Goal: Task Accomplishment & Management: Complete application form

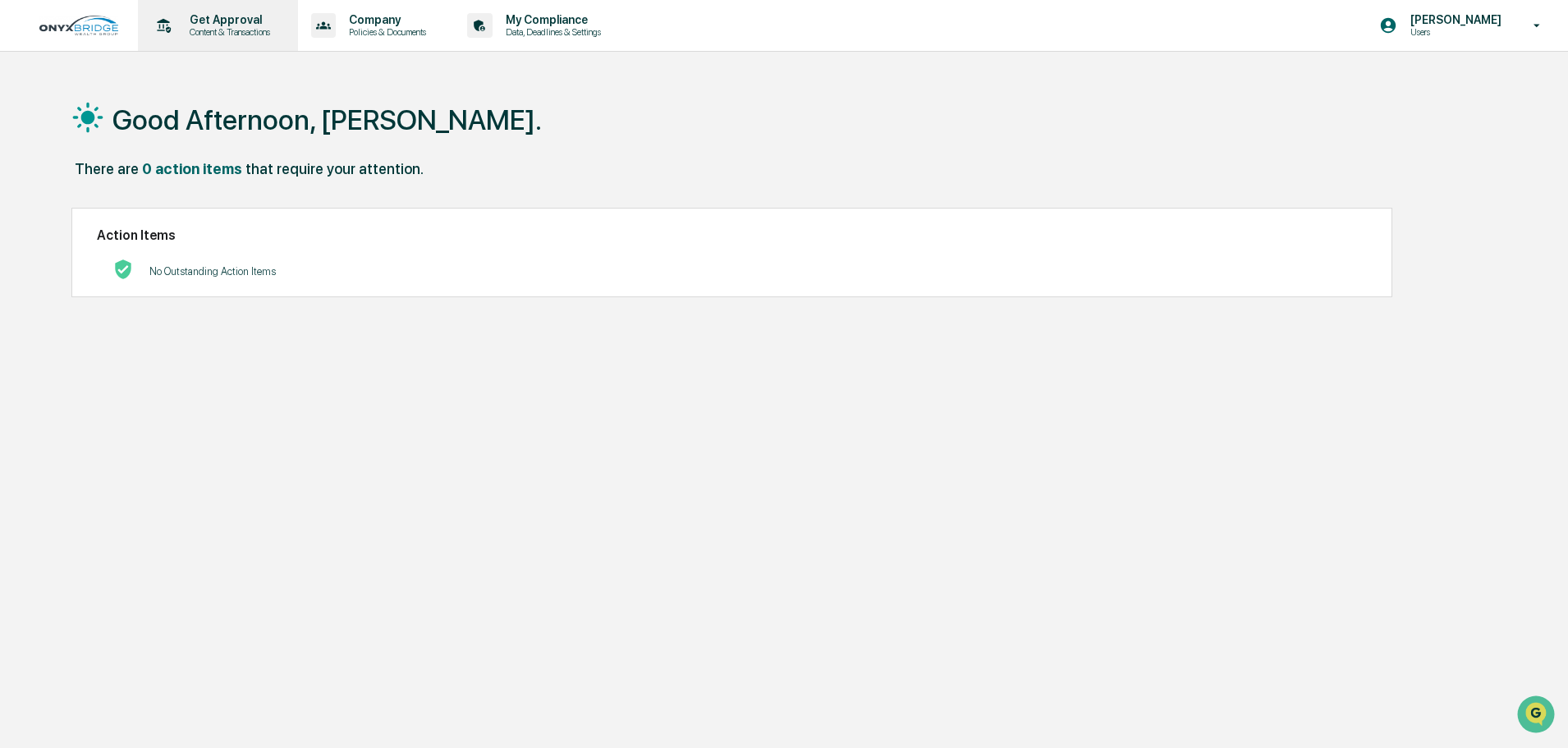
click at [208, 28] on p "Content & Transactions" at bounding box center [227, 32] width 102 height 11
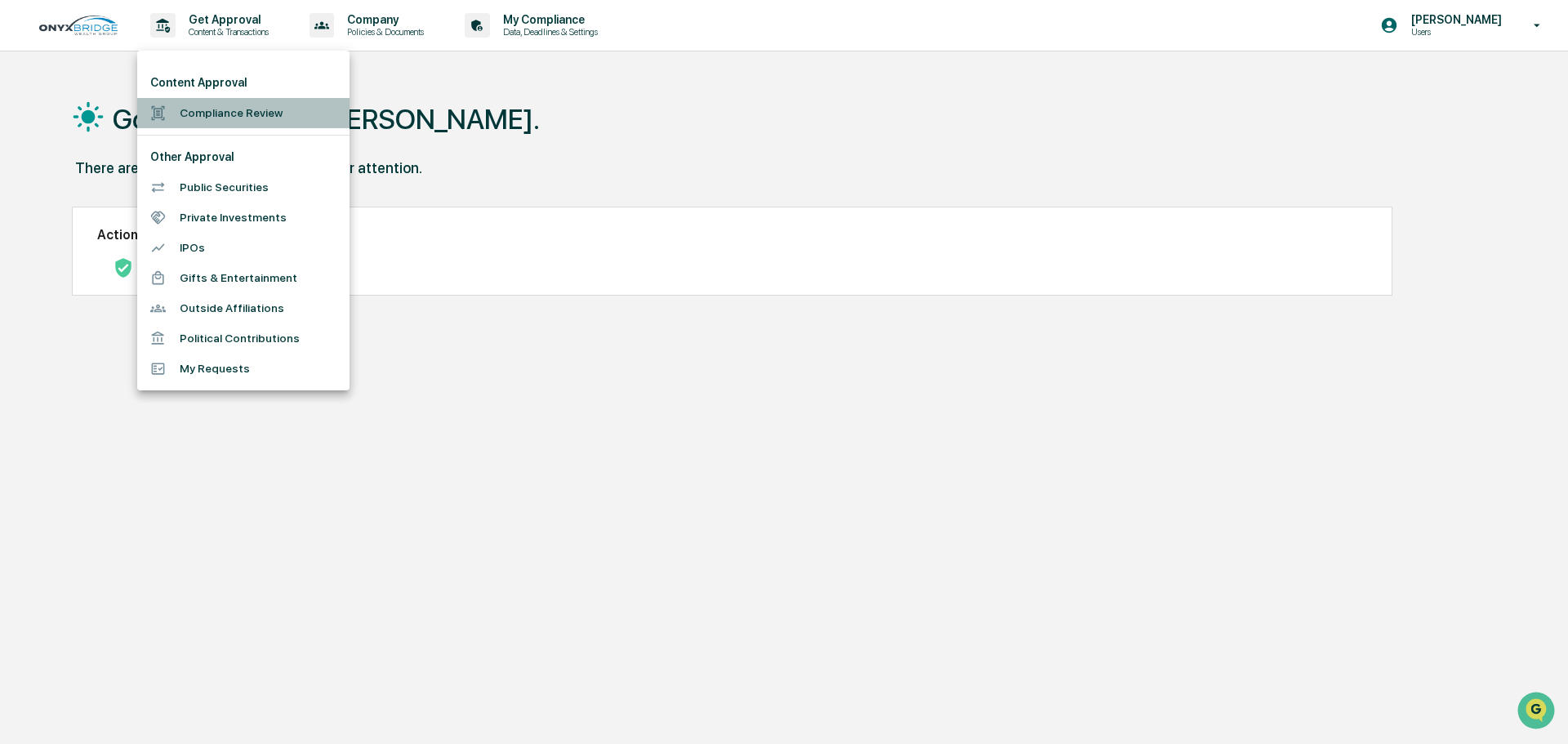
click at [238, 115] on li "Compliance Review" at bounding box center [244, 113] width 212 height 30
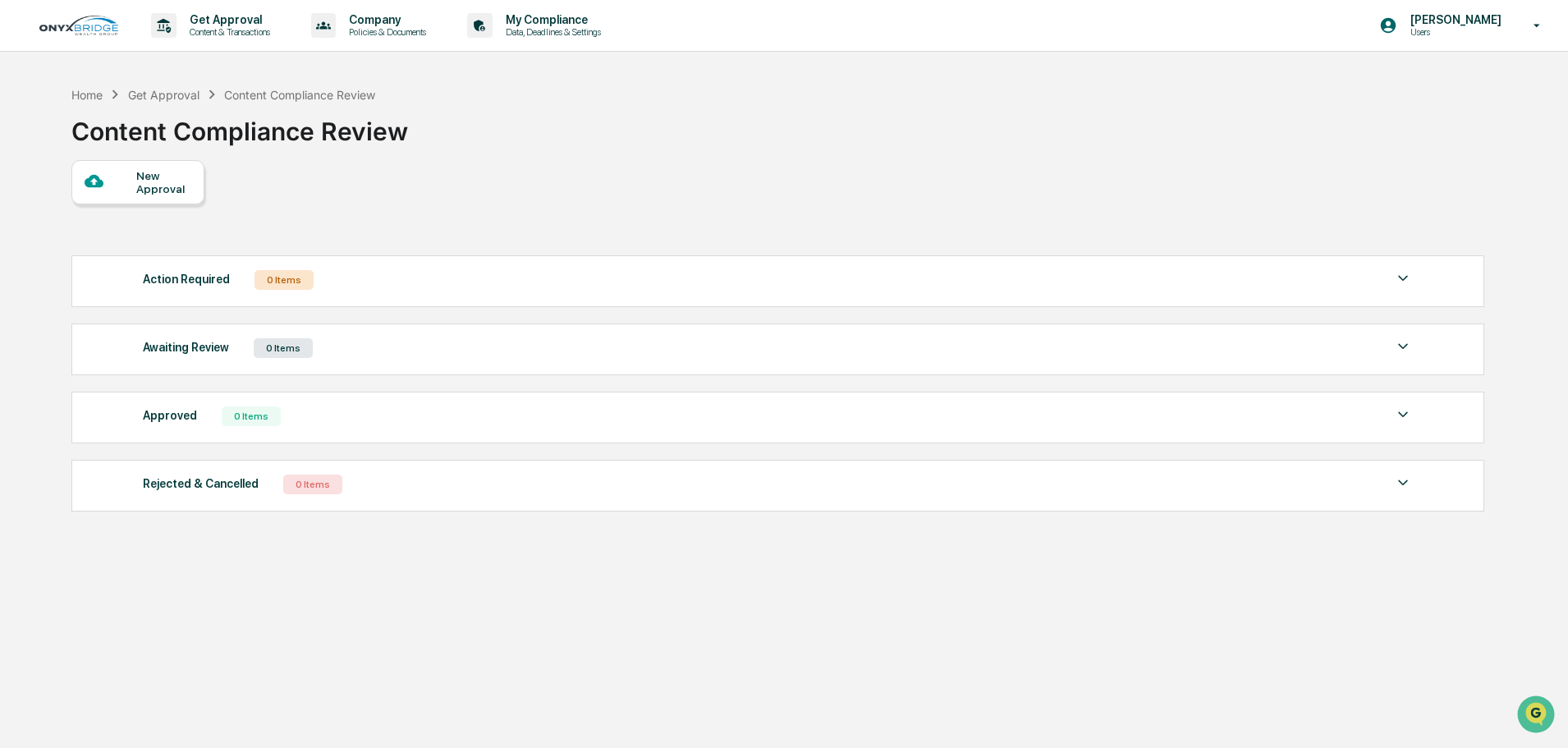
click at [161, 176] on div "New Approval" at bounding box center [163, 182] width 55 height 26
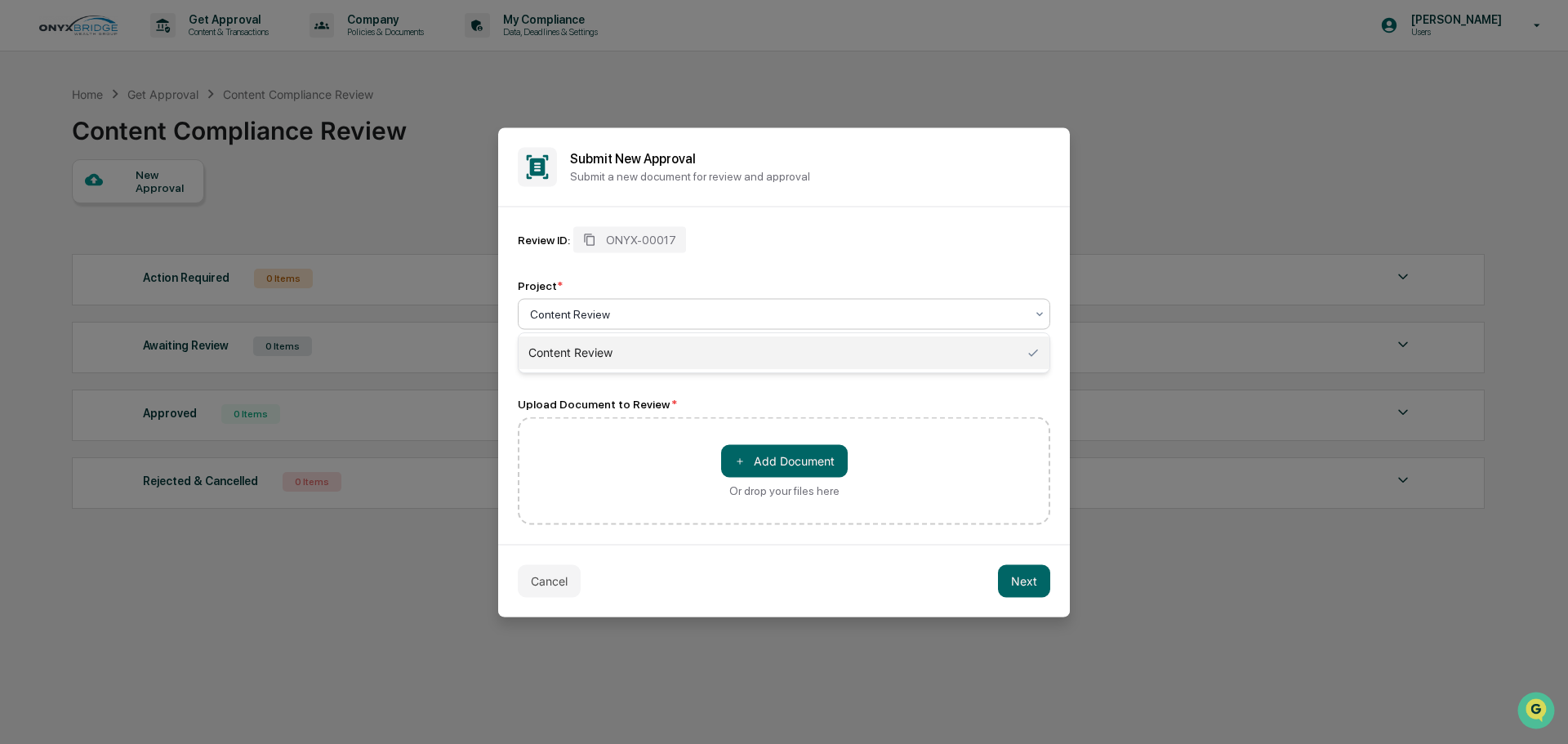
click at [620, 311] on div at bounding box center [778, 314] width 495 height 17
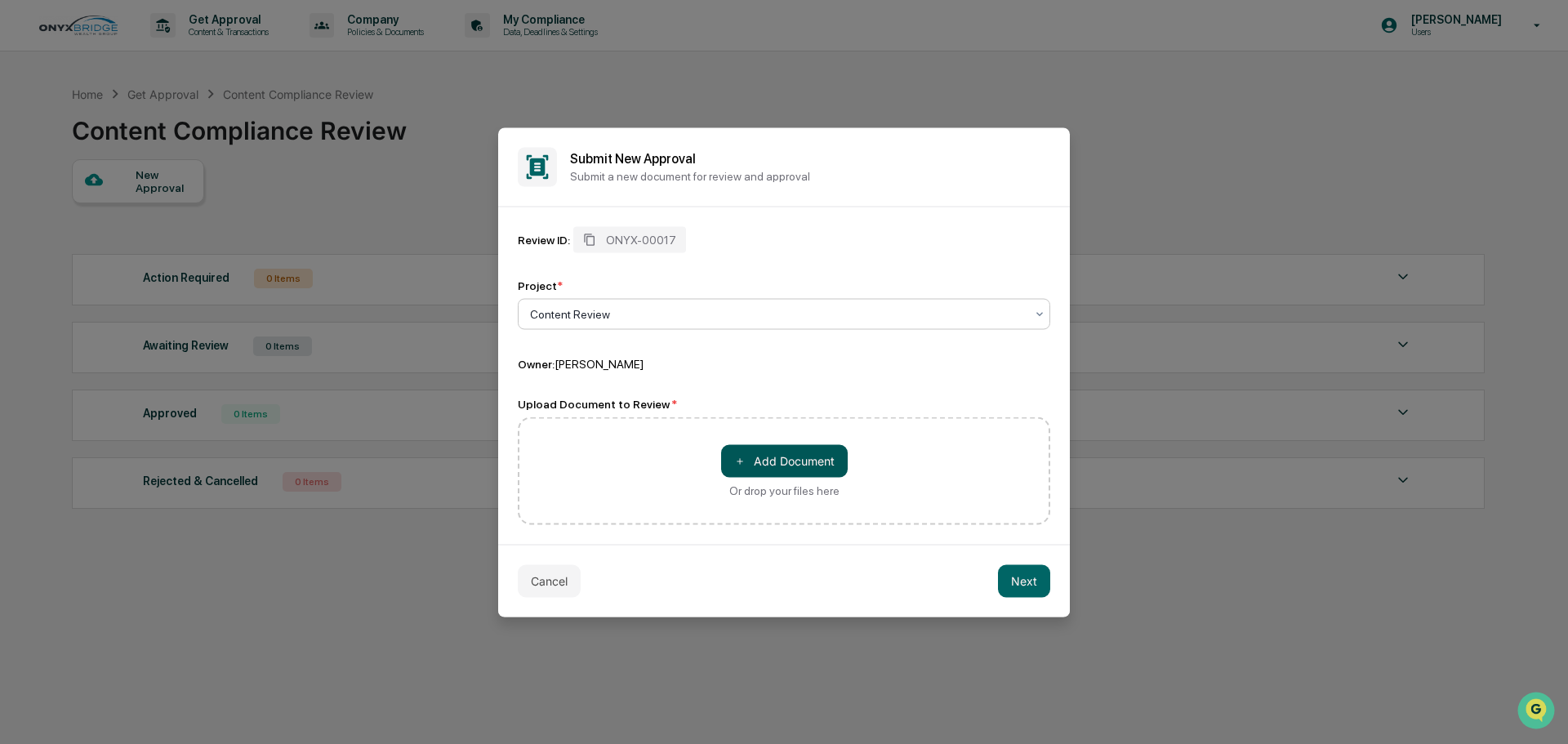
click at [754, 463] on button "＋ Add Document" at bounding box center [784, 460] width 127 height 32
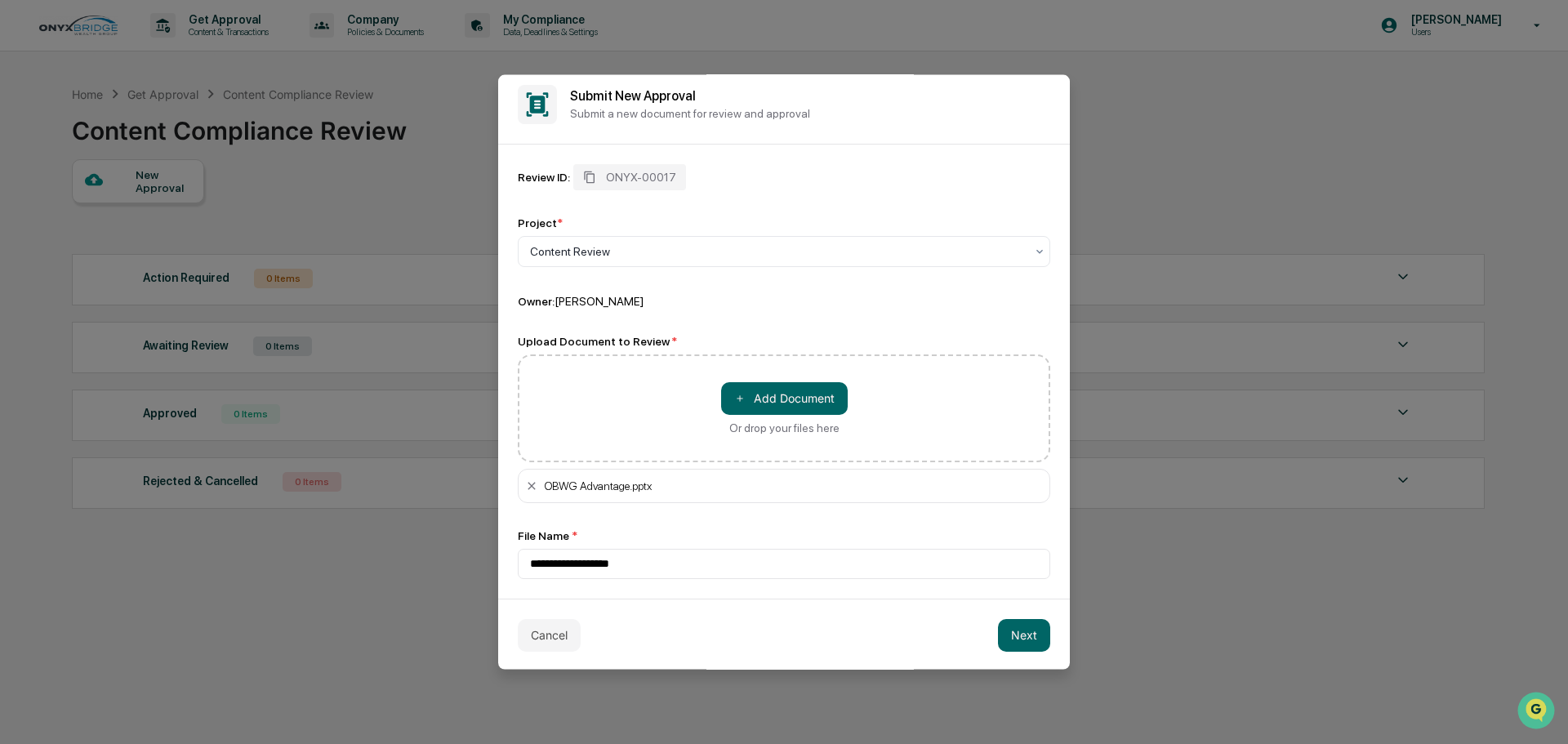
scroll to position [11, 0]
click at [1010, 626] on button "Next" at bounding box center [1024, 633] width 53 height 32
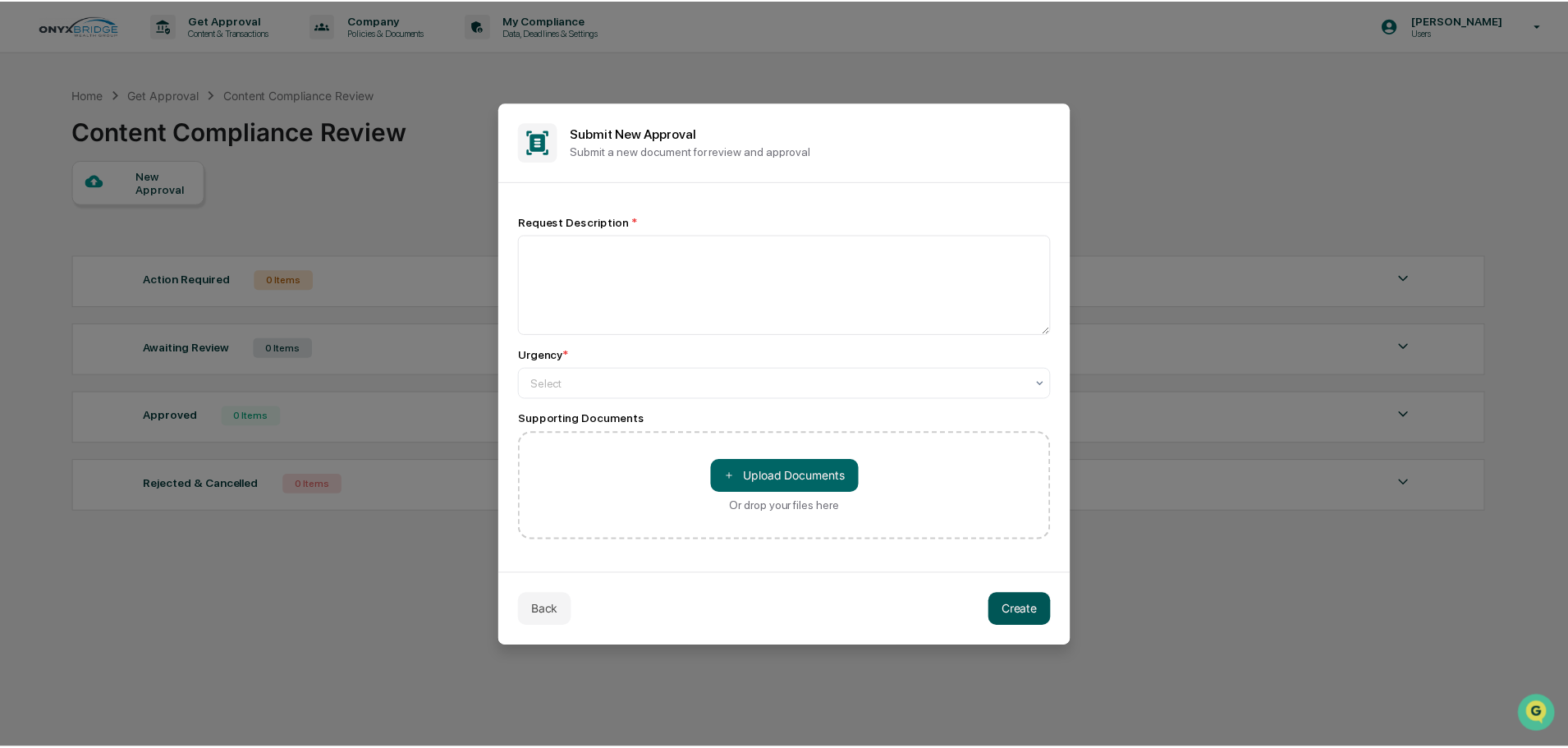
scroll to position [0, 0]
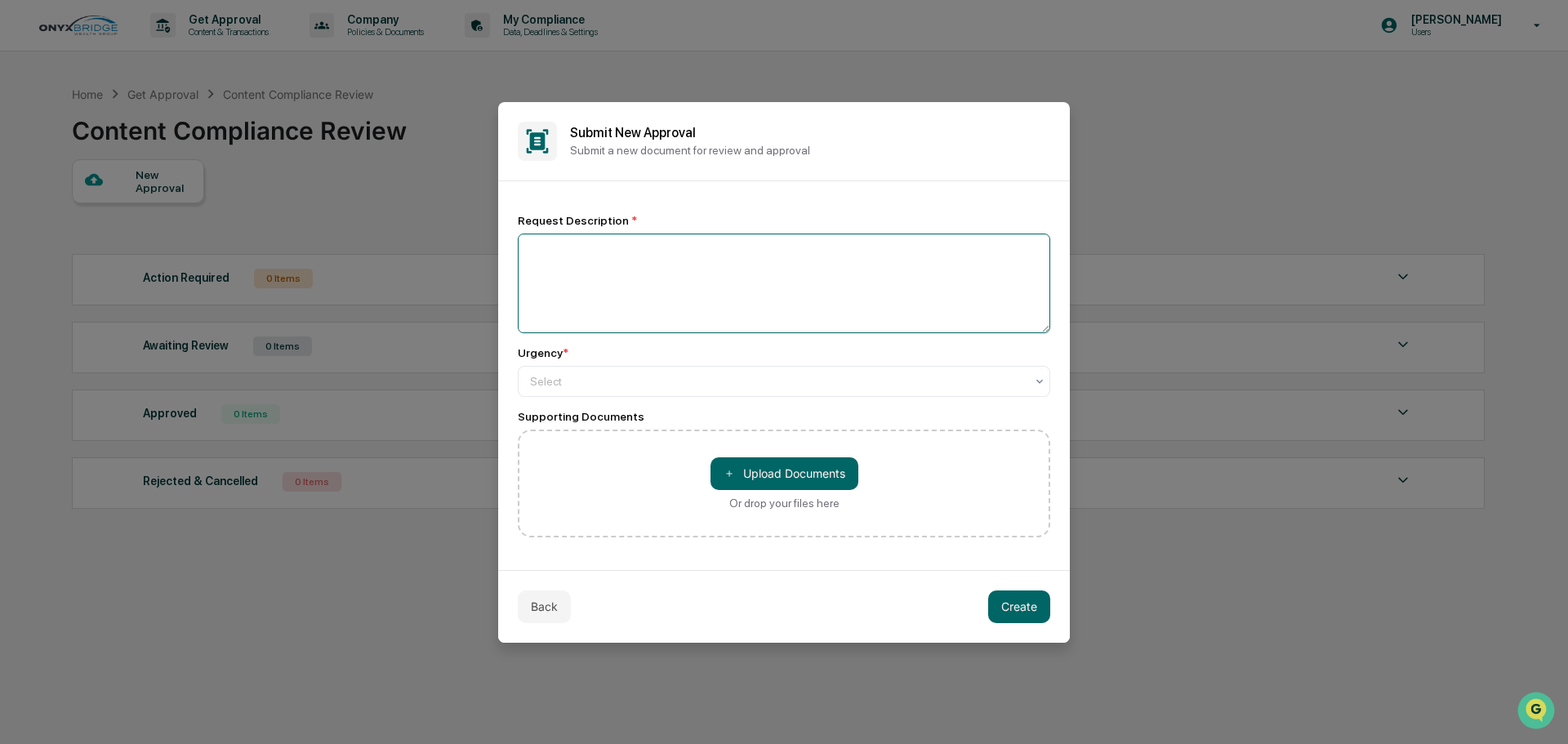
click at [663, 258] on textarea at bounding box center [784, 283] width 533 height 100
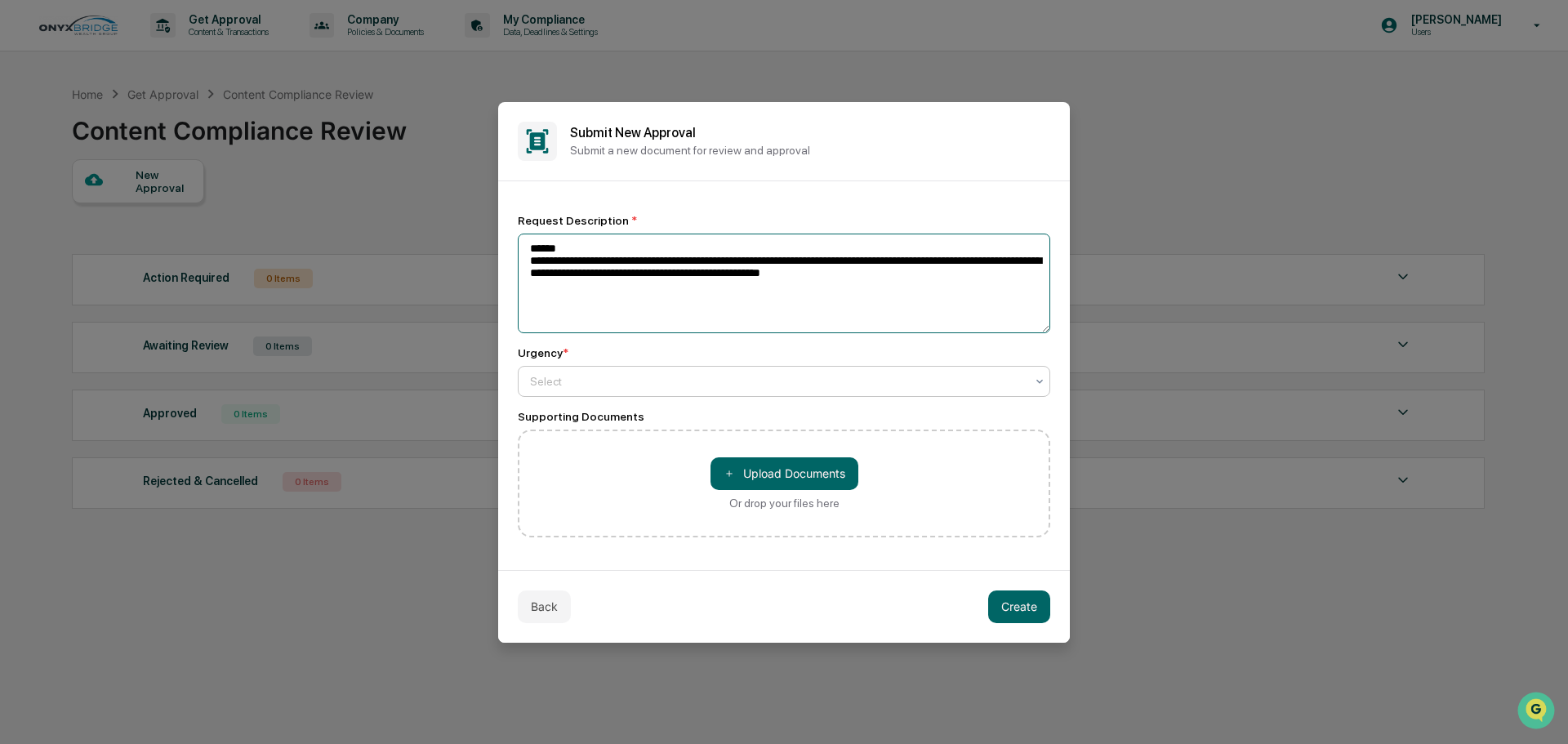
type textarea "**********"
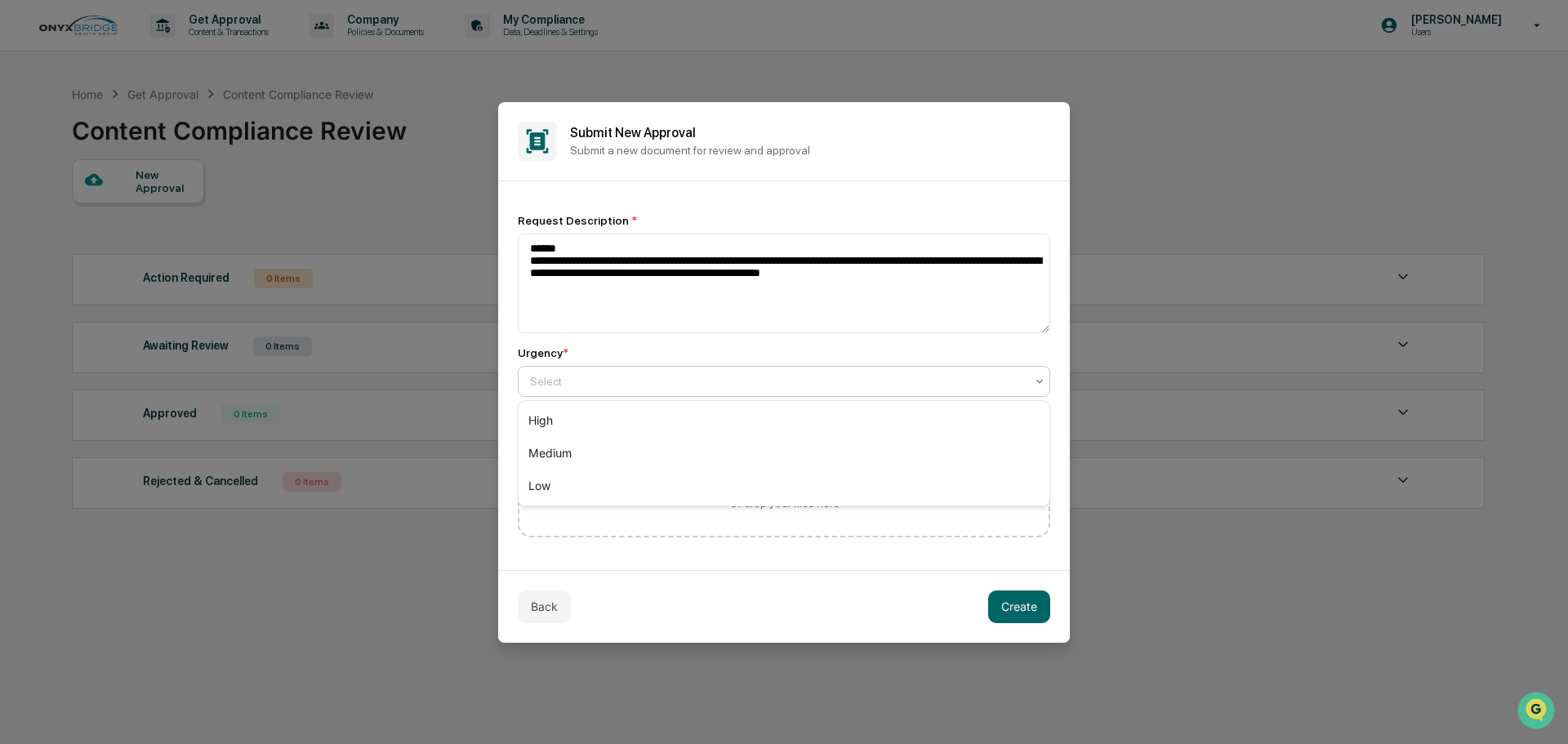
click at [582, 367] on div "Select" at bounding box center [784, 381] width 533 height 31
click at [562, 443] on div "Medium" at bounding box center [784, 452] width 531 height 32
click at [1012, 605] on button "Create" at bounding box center [1019, 606] width 62 height 32
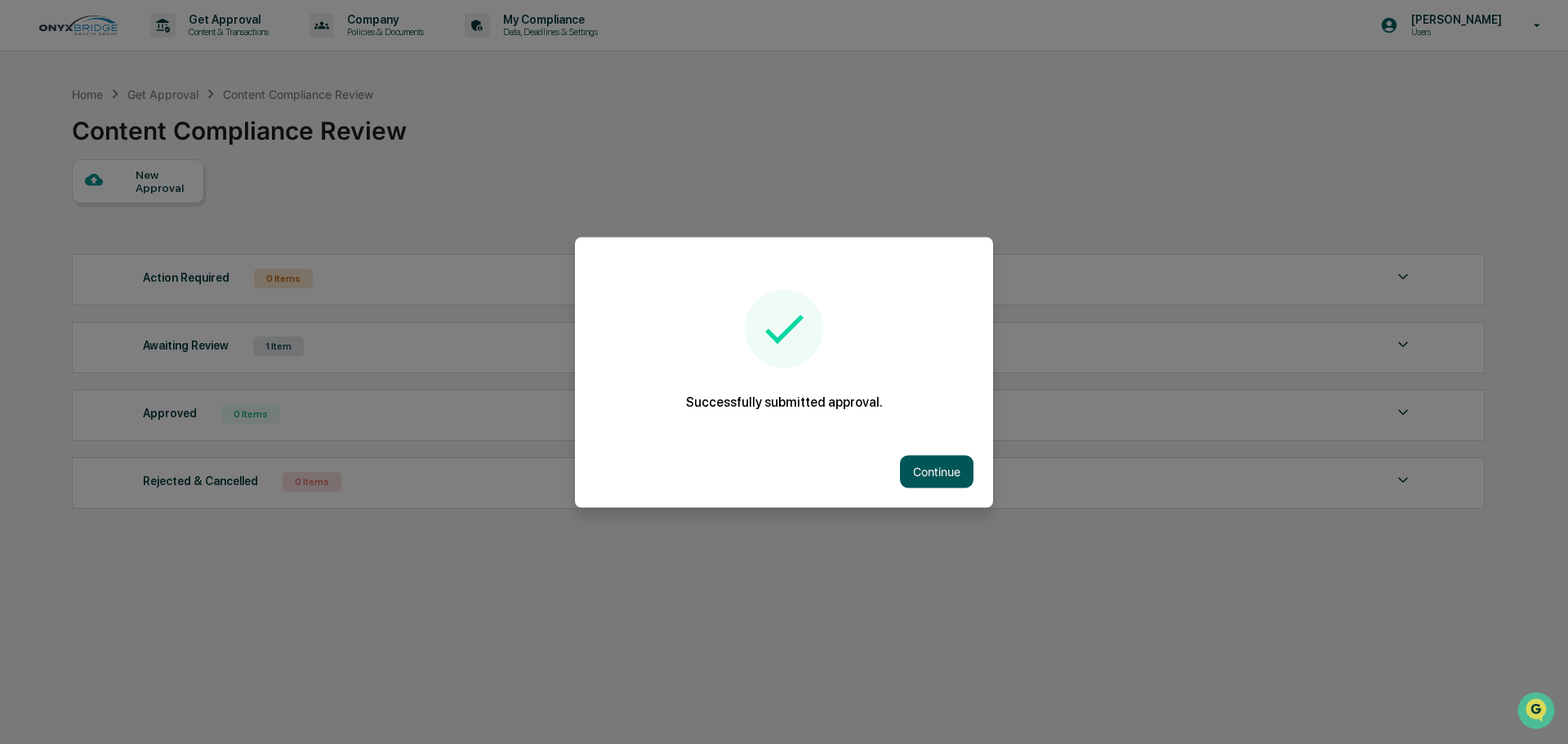
click at [923, 477] on button "Continue" at bounding box center [937, 471] width 74 height 32
